Goal: Information Seeking & Learning: Learn about a topic

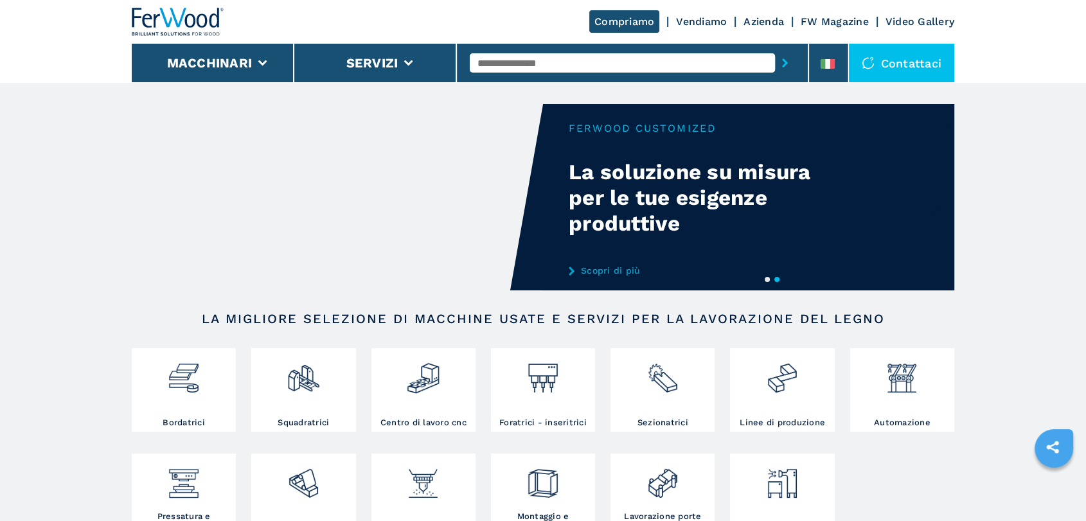
click at [542, 51] on div at bounding box center [632, 63] width 325 height 30
click at [451, 392] on div at bounding box center [423, 373] width 98 height 44
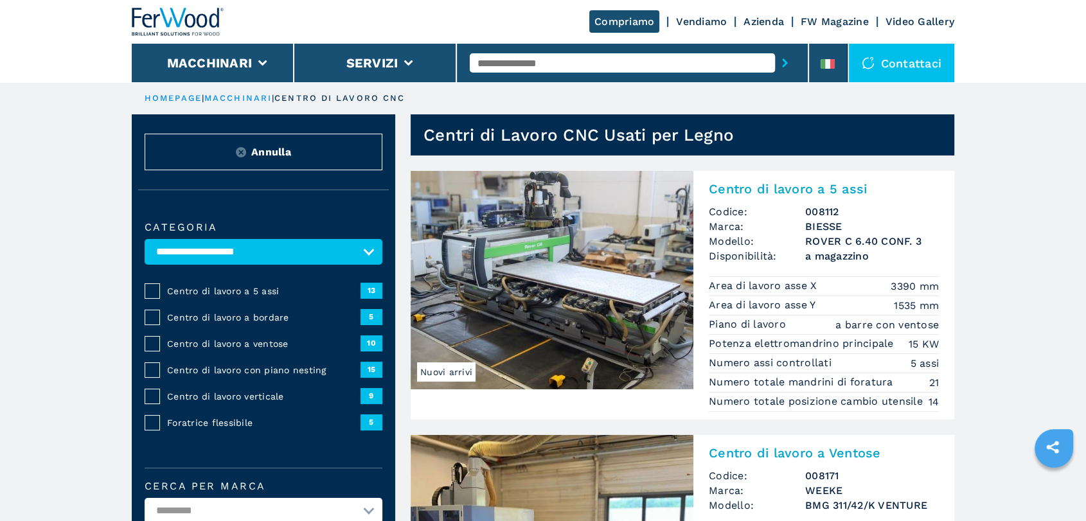
click at [293, 286] on span "Centro di lavoro a 5 assi" at bounding box center [263, 291] width 193 height 13
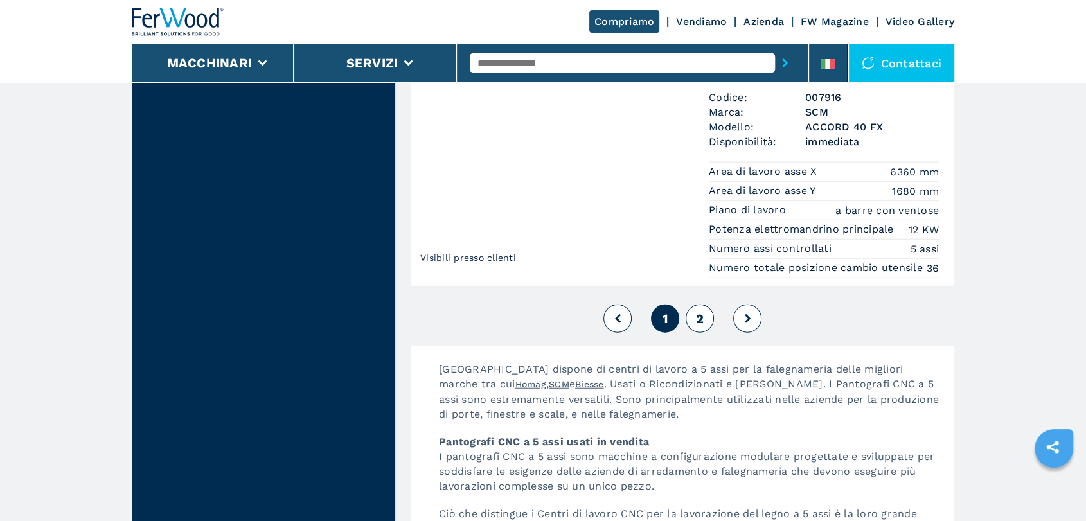
scroll to position [3122, 0]
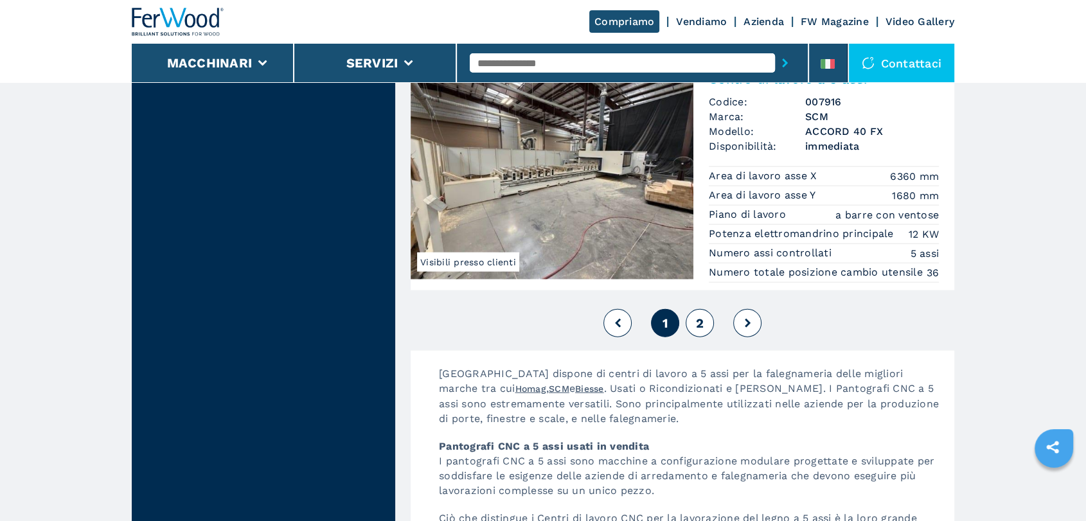
click at [692, 329] on button "2" at bounding box center [699, 323] width 28 height 28
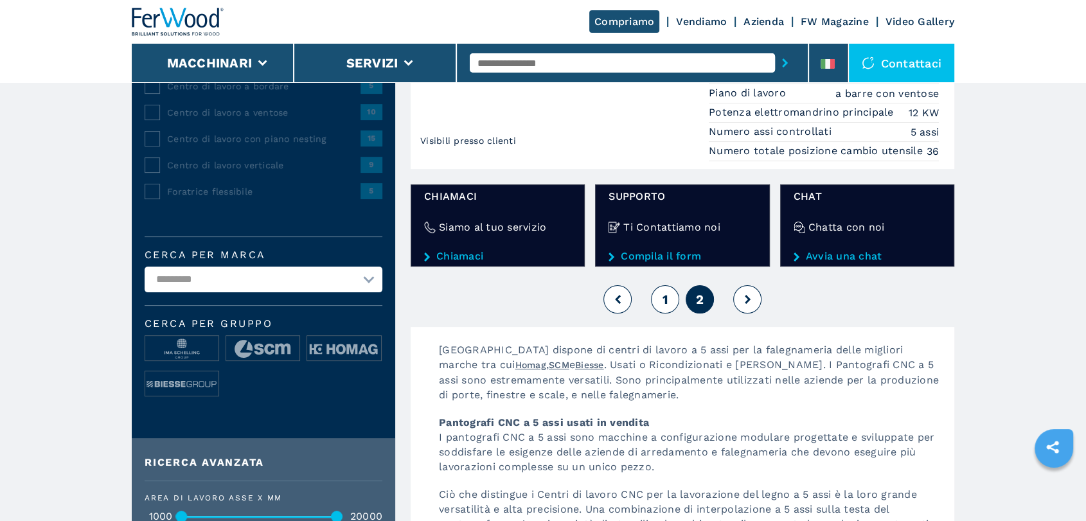
scroll to position [238, 0]
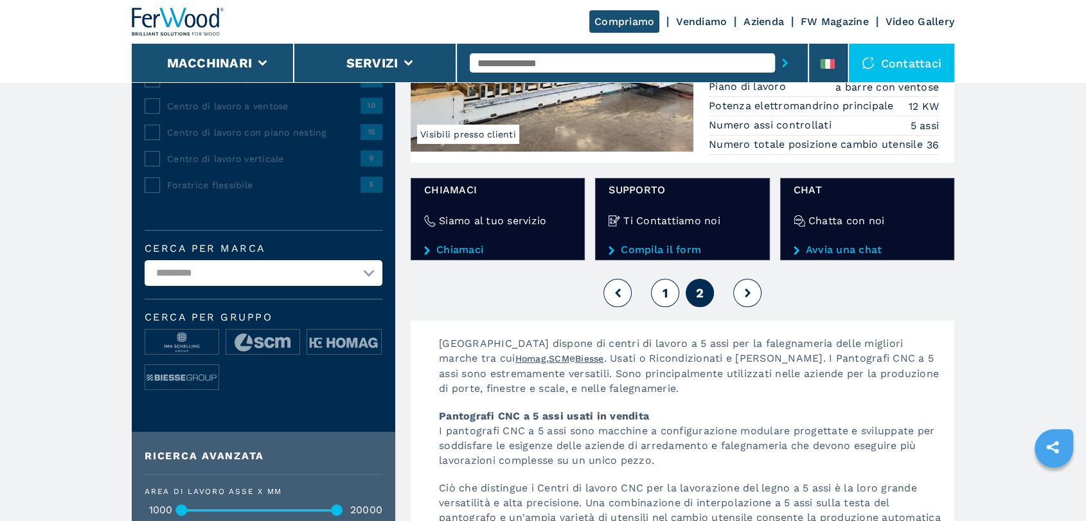
click at [669, 297] on button "1" at bounding box center [665, 293] width 28 height 28
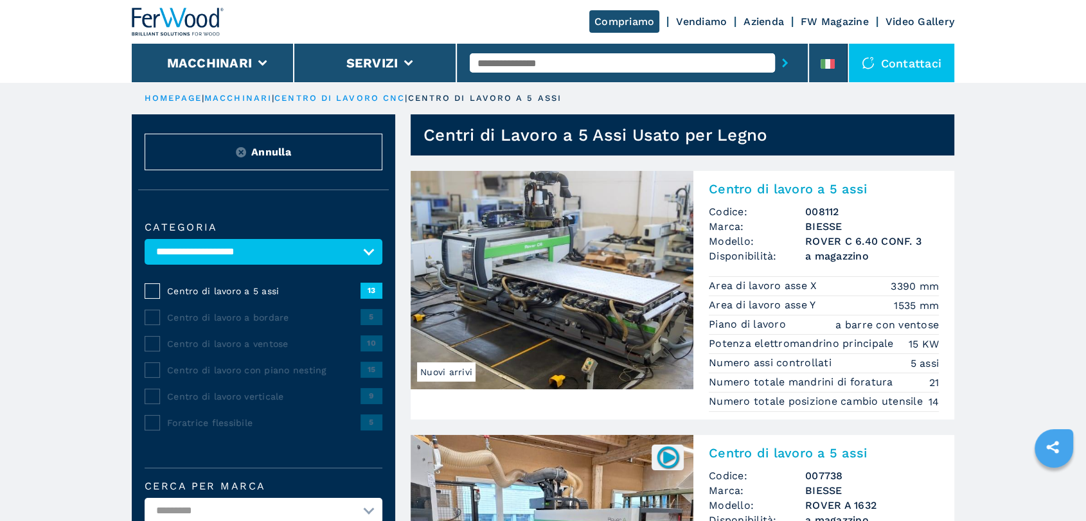
click at [543, 289] on img at bounding box center [551, 280] width 283 height 218
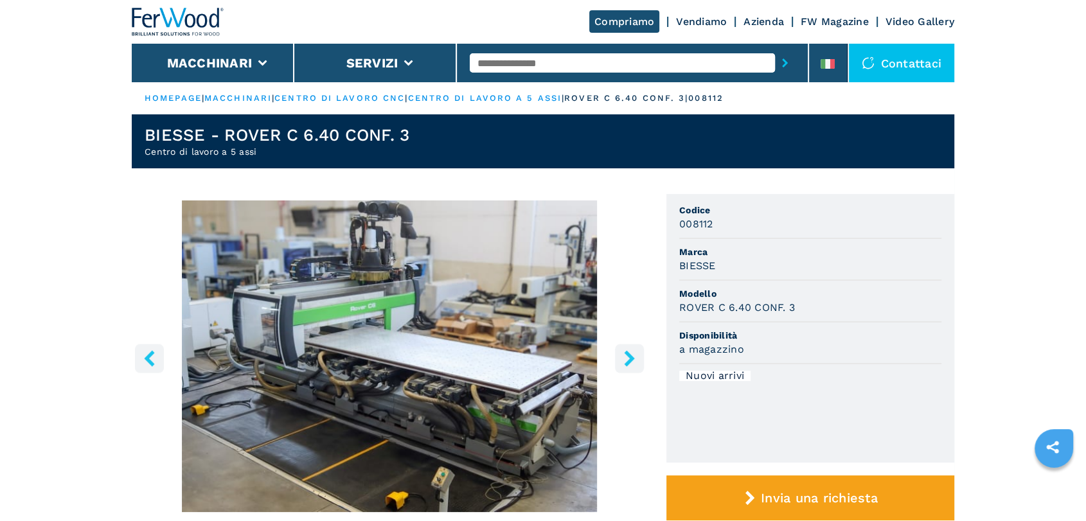
click at [627, 367] on button "right-button" at bounding box center [629, 358] width 29 height 29
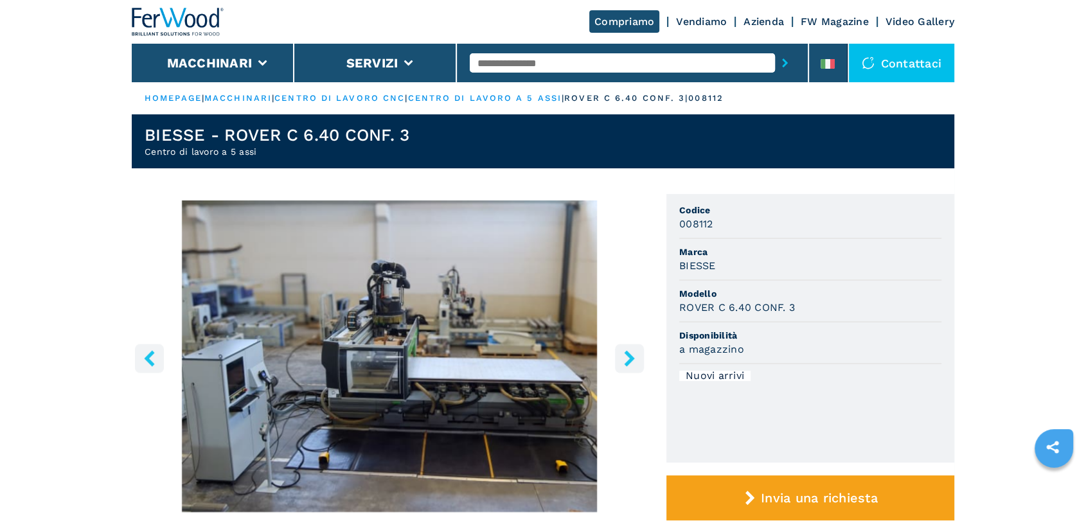
click at [624, 358] on icon "right-button" at bounding box center [629, 358] width 16 height 16
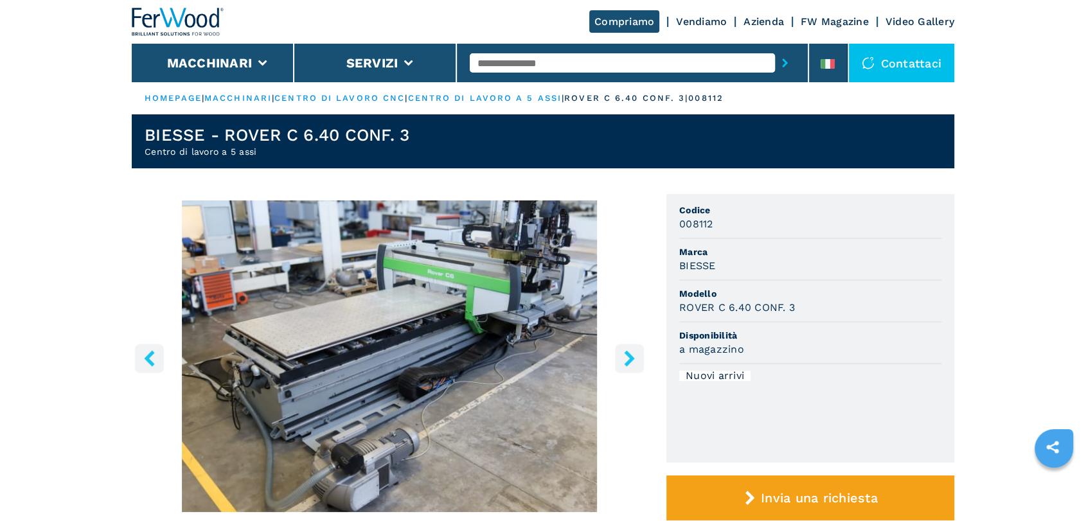
click at [637, 356] on button "right-button" at bounding box center [629, 358] width 29 height 29
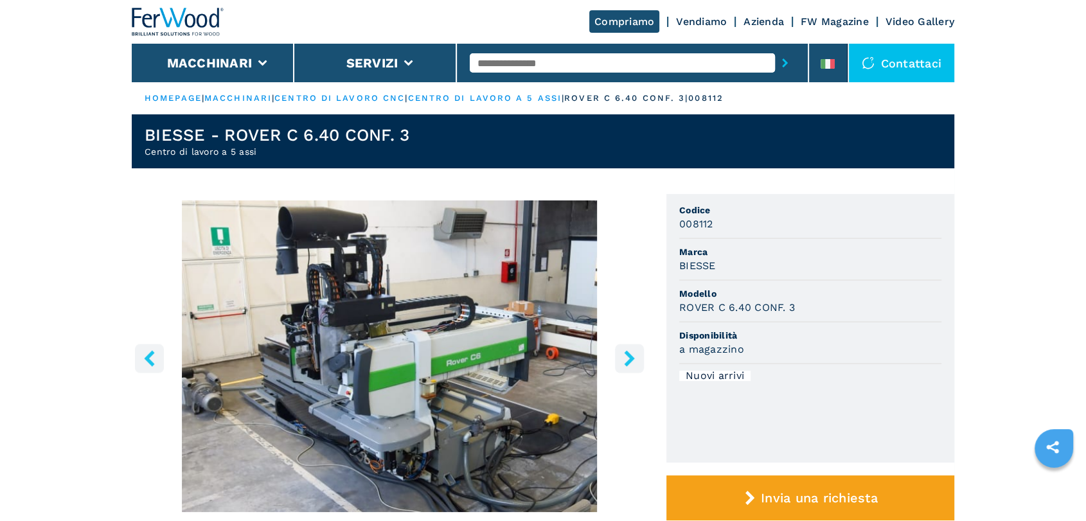
click at [637, 356] on button "right-button" at bounding box center [629, 358] width 29 height 29
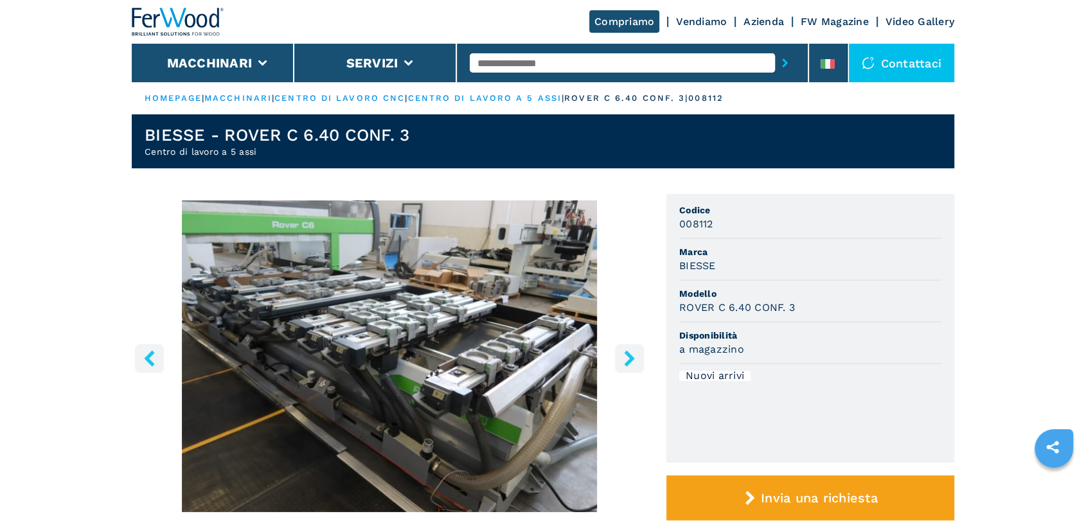
click at [637, 356] on button "right-button" at bounding box center [629, 358] width 29 height 29
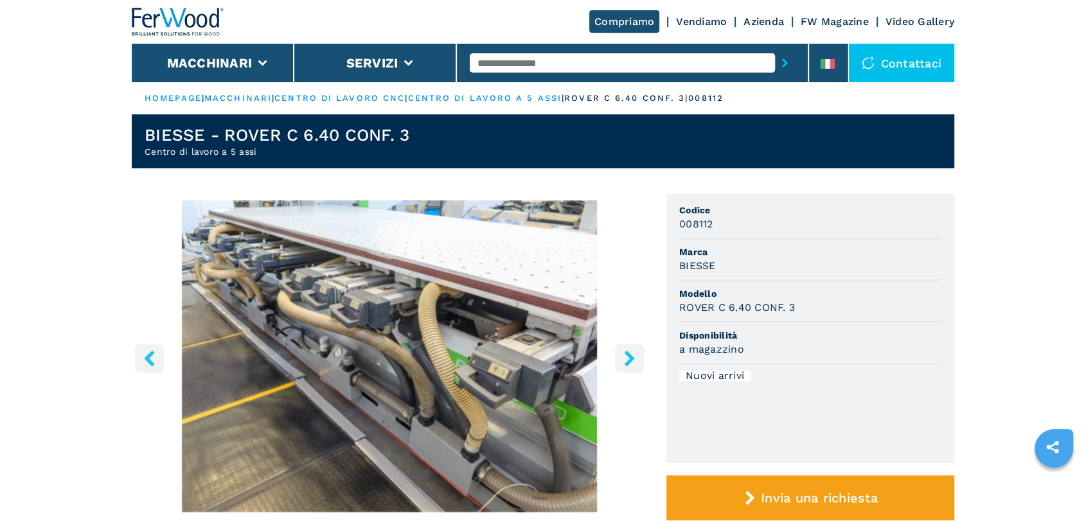
click at [637, 356] on button "right-button" at bounding box center [629, 358] width 29 height 29
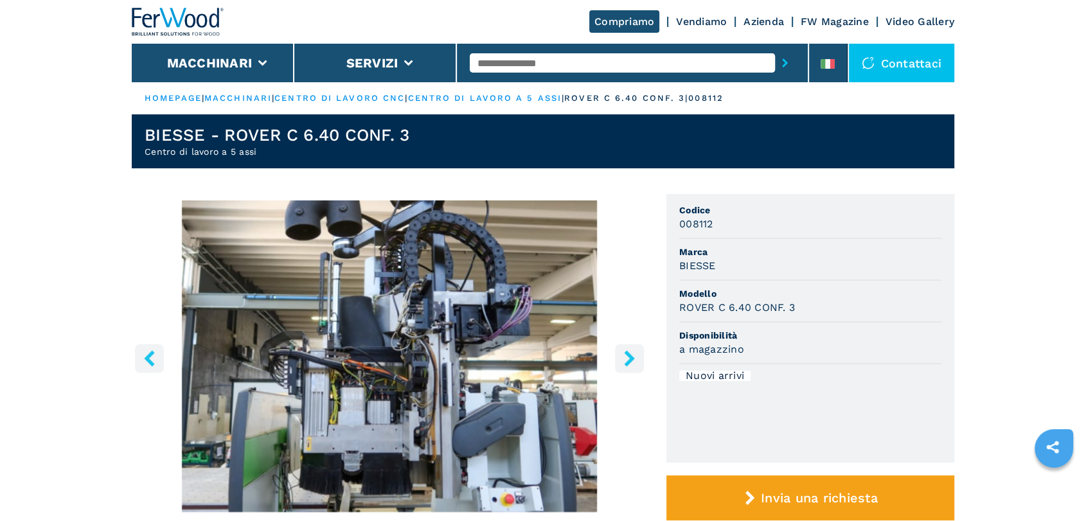
click at [637, 356] on button "right-button" at bounding box center [629, 358] width 29 height 29
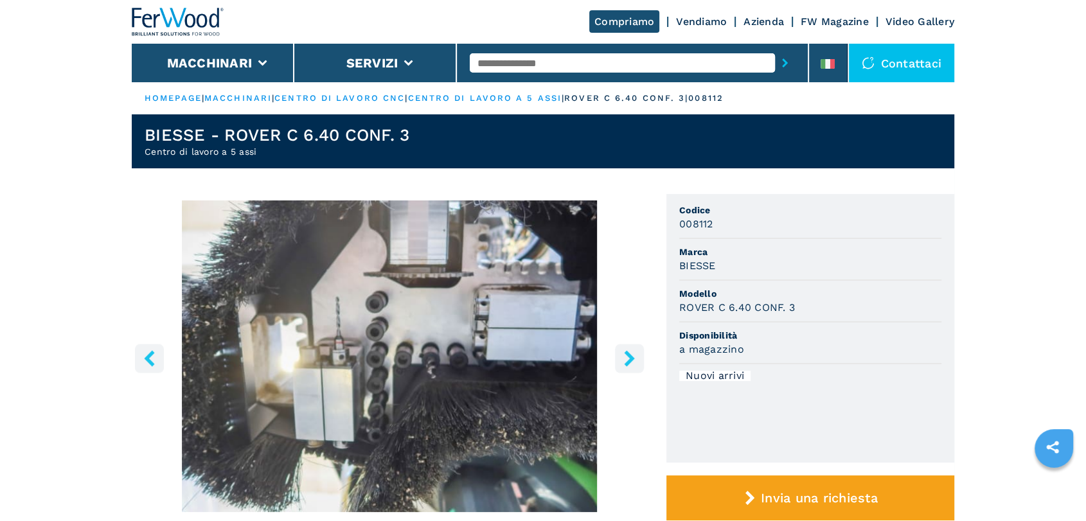
click at [637, 356] on button "right-button" at bounding box center [629, 358] width 29 height 29
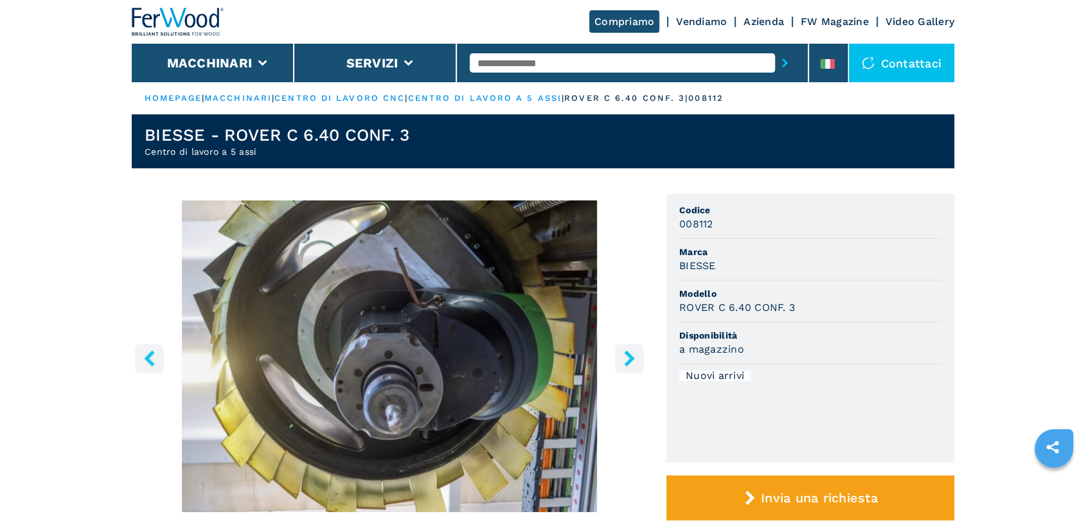
click at [637, 356] on button "right-button" at bounding box center [629, 358] width 29 height 29
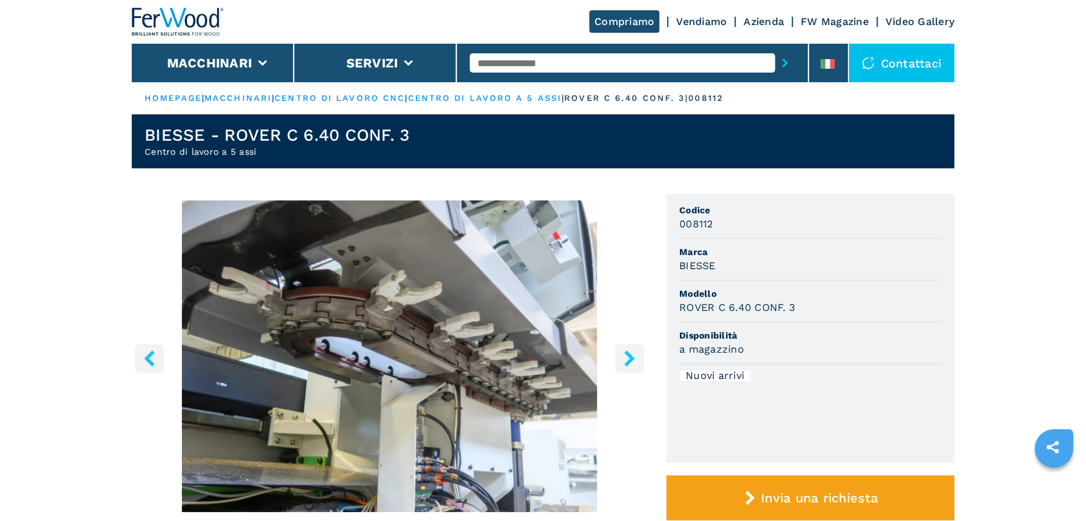
click at [637, 356] on button "right-button" at bounding box center [629, 358] width 29 height 29
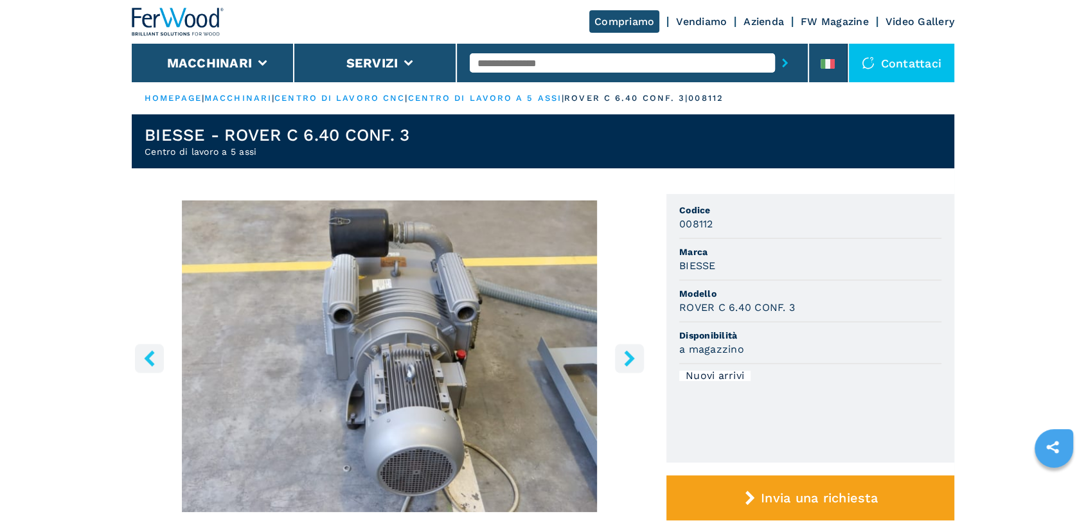
click at [637, 356] on button "right-button" at bounding box center [629, 358] width 29 height 29
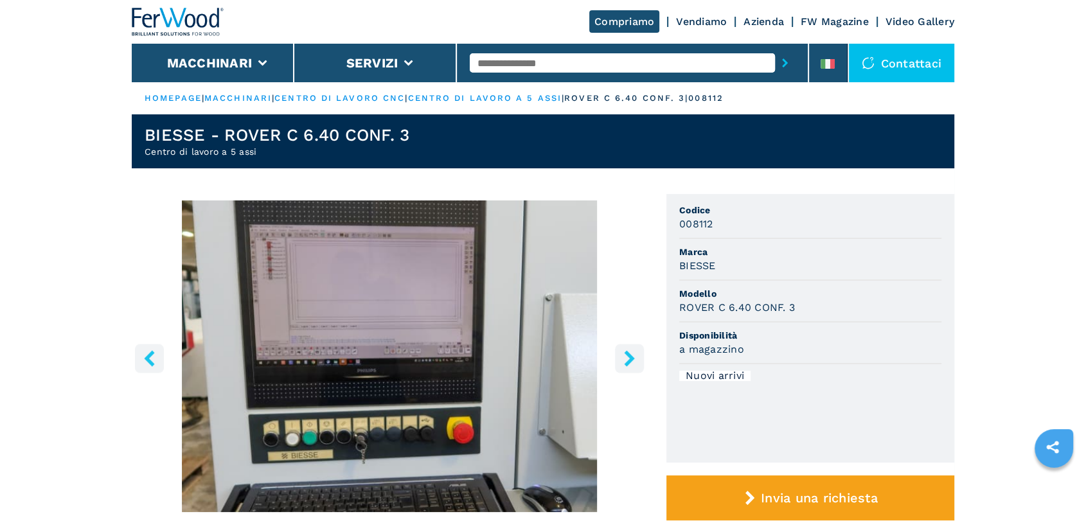
click at [637, 356] on button "right-button" at bounding box center [629, 358] width 29 height 29
